Goal: Task Accomplishment & Management: Manage account settings

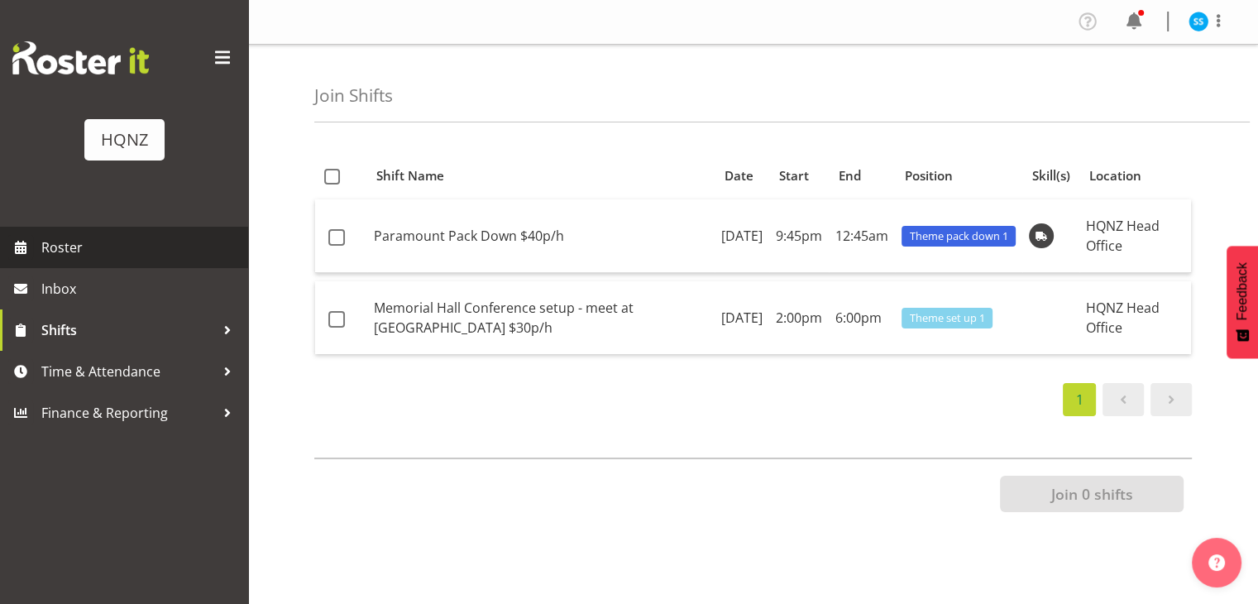
click at [75, 258] on span "Roster" at bounding box center [140, 247] width 198 height 25
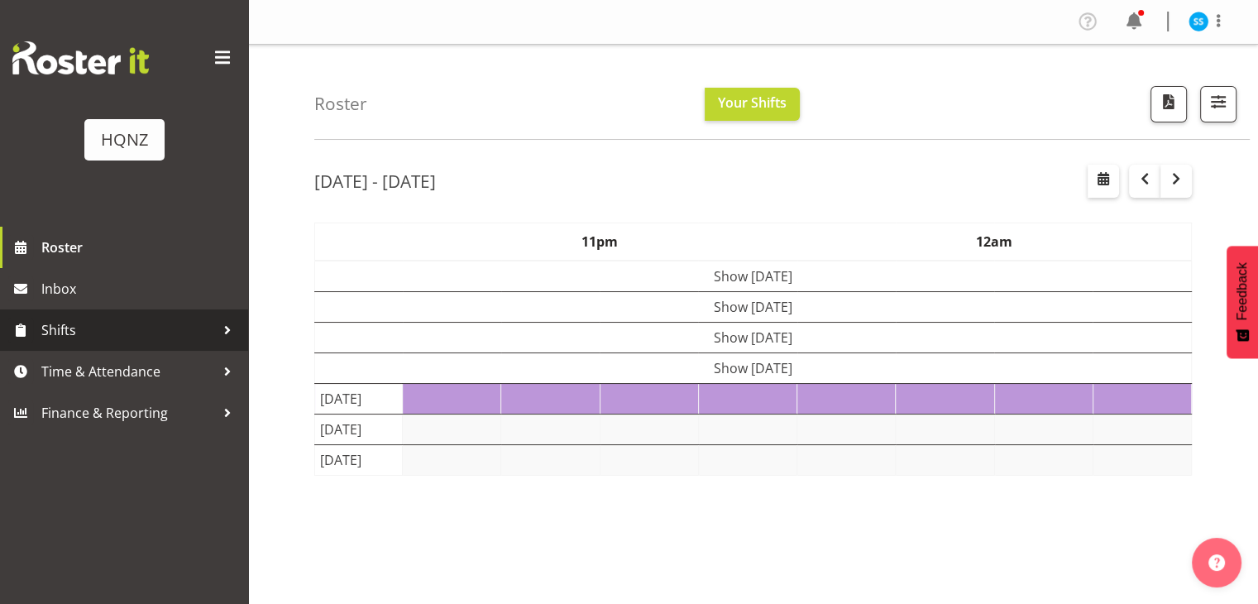
click at [53, 338] on span "Shifts" at bounding box center [128, 330] width 174 height 25
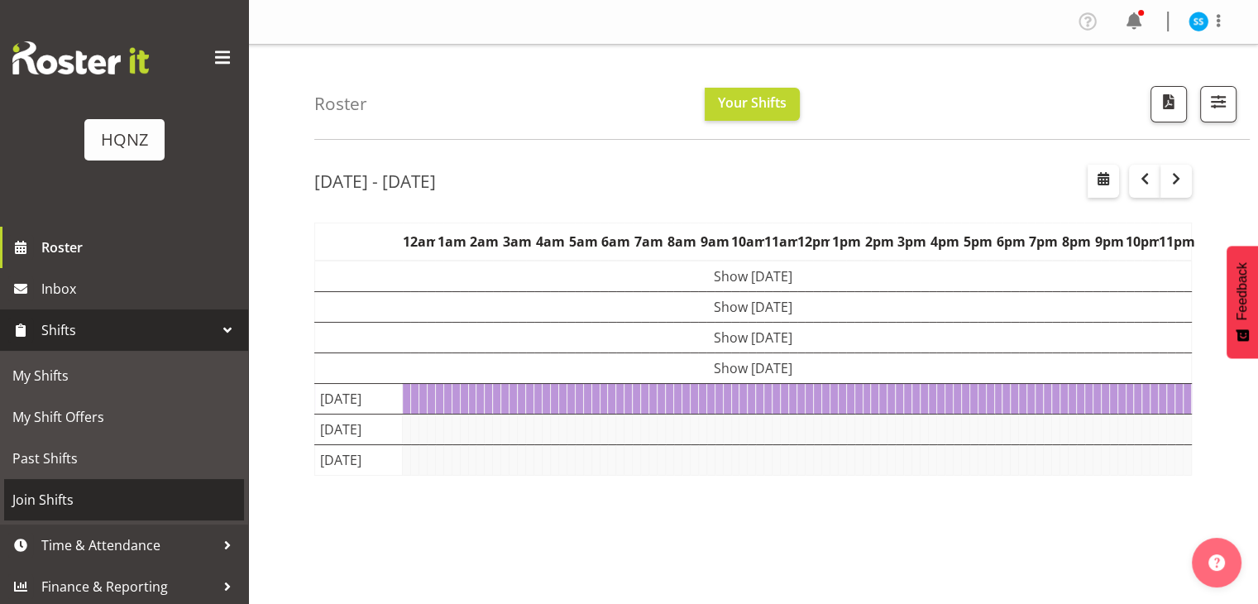
scroll to position [3, 0]
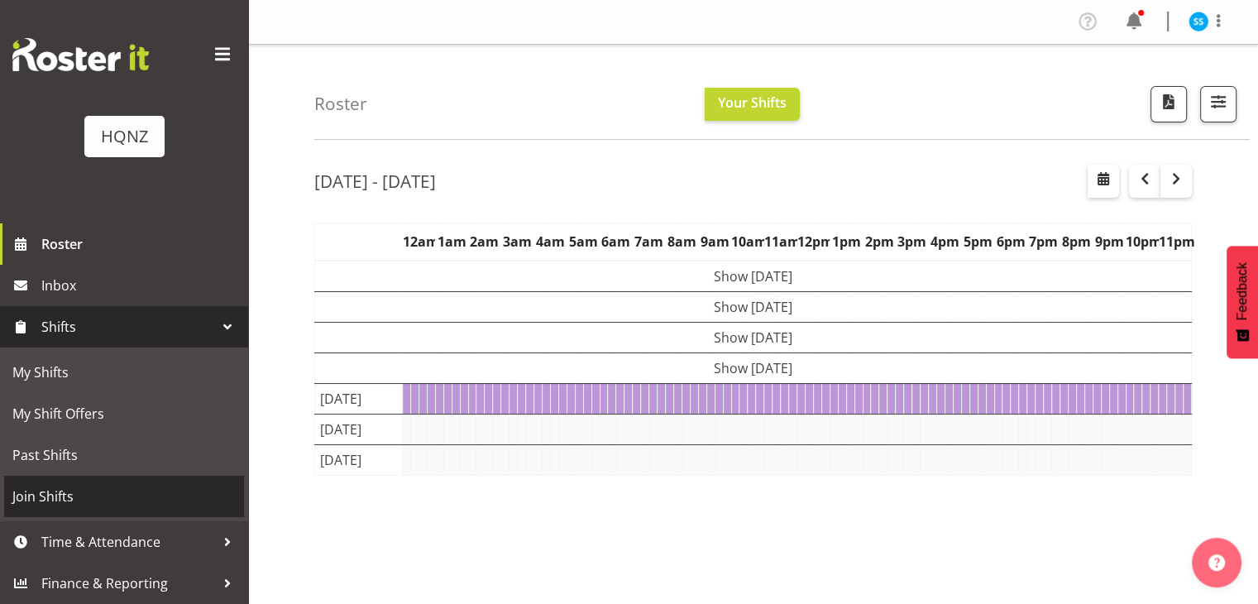
click at [66, 487] on span "Join Shifts" at bounding box center [123, 496] width 223 height 25
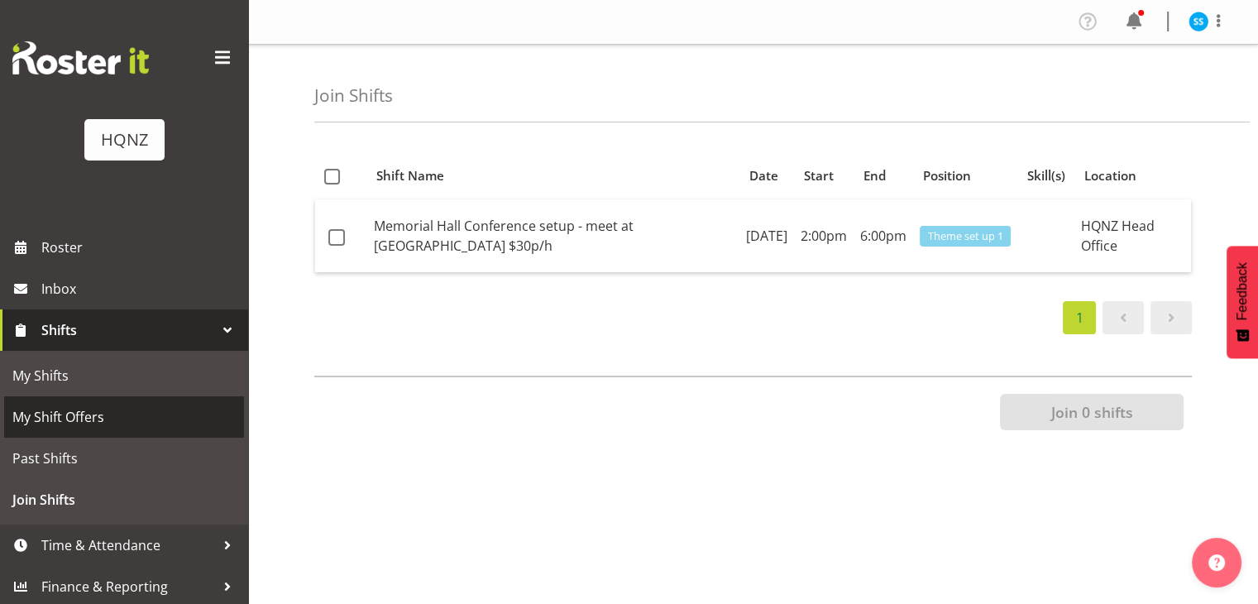
click at [89, 418] on span "My Shift Offers" at bounding box center [123, 416] width 223 height 25
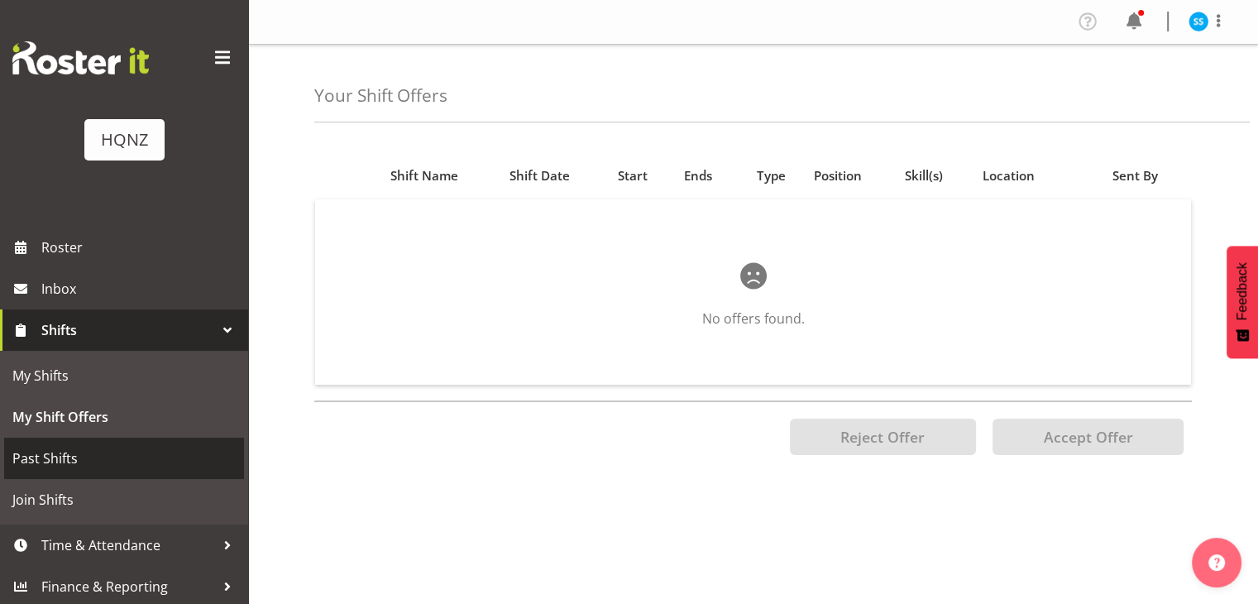
click at [103, 450] on span "Past Shifts" at bounding box center [123, 458] width 223 height 25
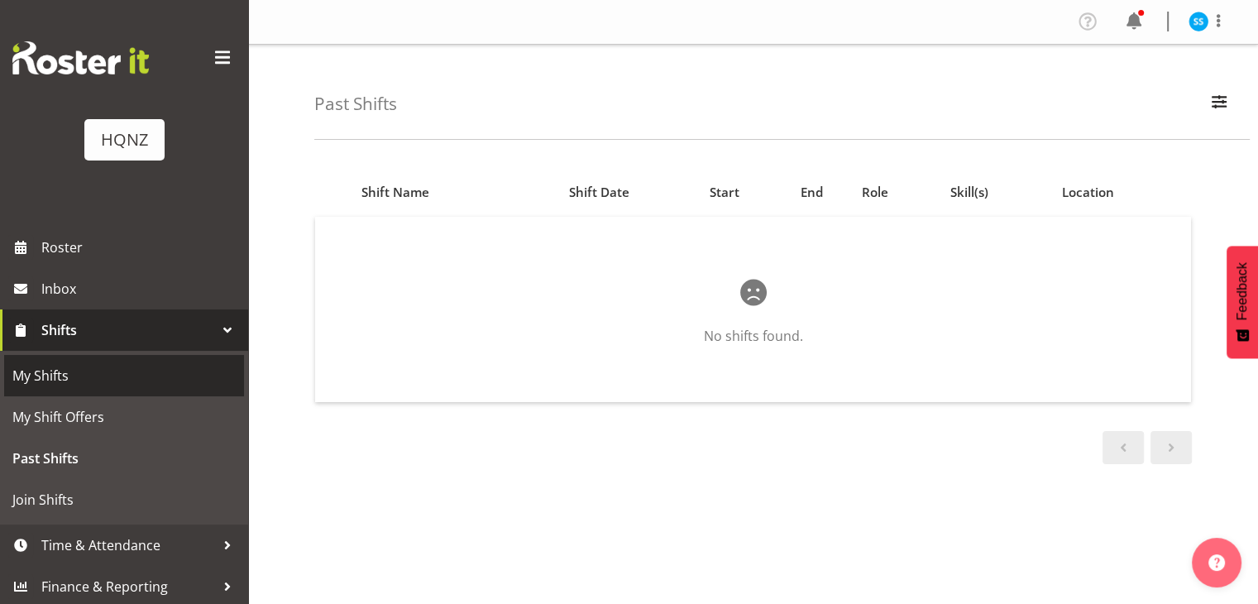
click at [90, 380] on span "My Shifts" at bounding box center [123, 375] width 223 height 25
